Goal: Information Seeking & Learning: Learn about a topic

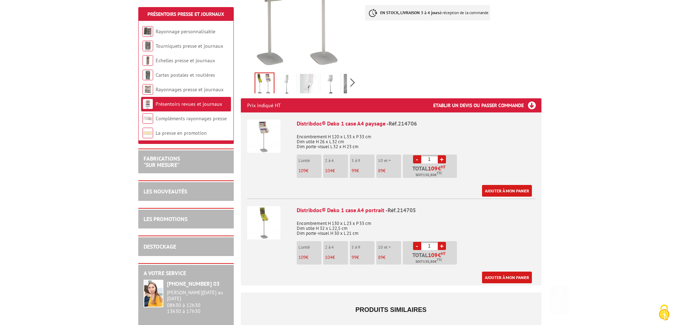
scroll to position [177, 0]
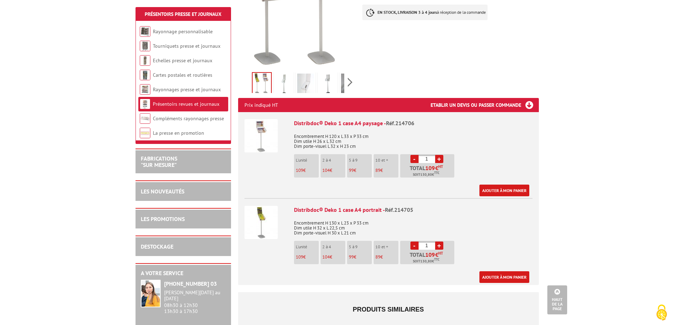
click at [260, 209] on img at bounding box center [260, 222] width 33 height 33
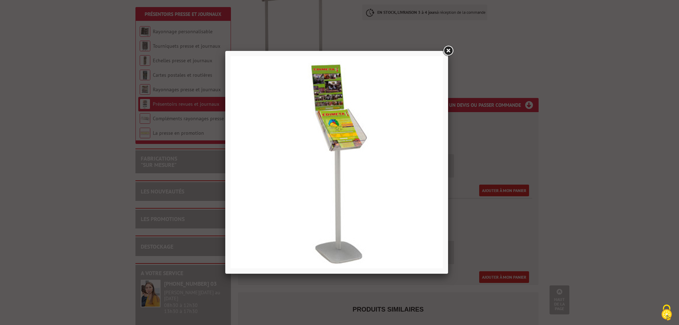
click at [445, 50] on link at bounding box center [448, 51] width 13 height 13
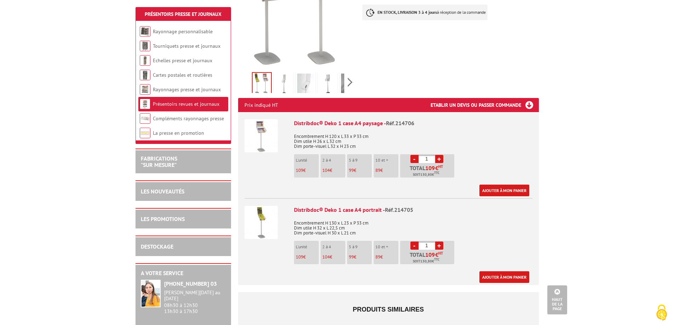
click at [262, 122] on img at bounding box center [260, 135] width 33 height 33
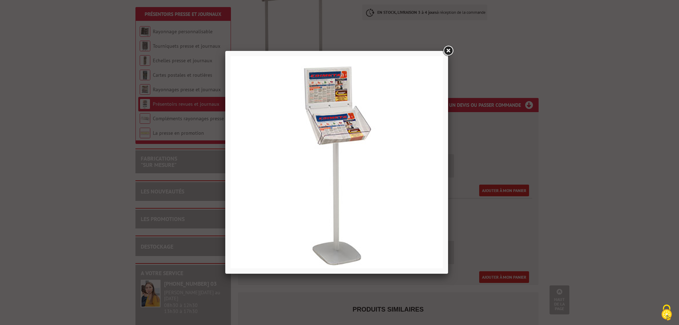
click at [317, 117] on img at bounding box center [337, 162] width 212 height 212
click at [446, 49] on link at bounding box center [448, 51] width 13 height 13
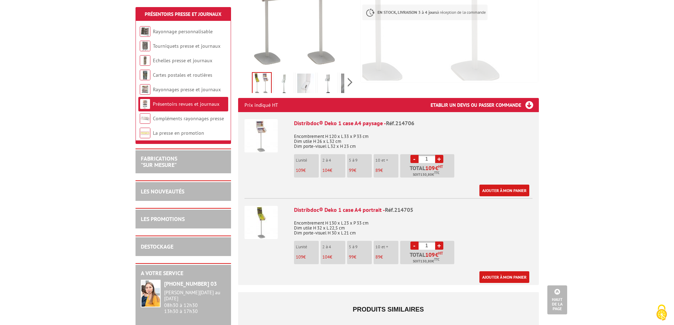
click at [260, 206] on img at bounding box center [260, 222] width 33 height 33
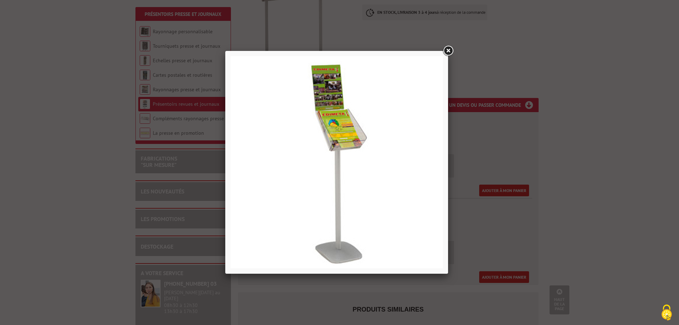
click at [447, 50] on link at bounding box center [448, 51] width 13 height 13
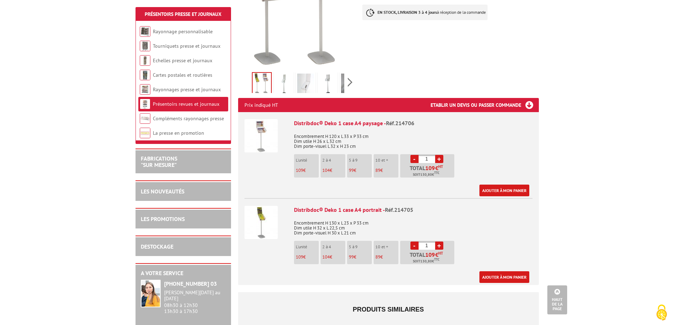
click at [255, 119] on img at bounding box center [260, 135] width 33 height 33
